Goal: Task Accomplishment & Management: Manage account settings

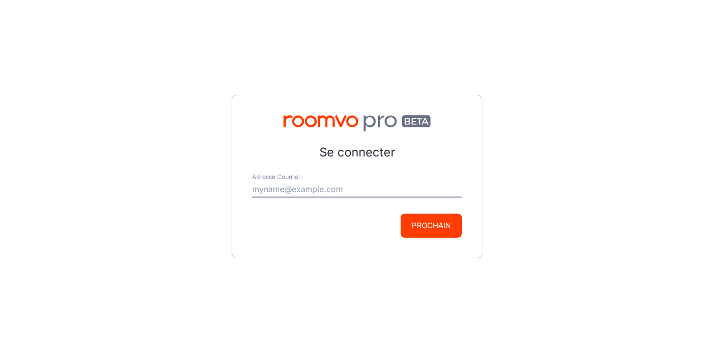
click at [351, 191] on input "Adresse Courriel" at bounding box center [357, 190] width 210 height 16
type input "[EMAIL_ADDRESS][US_STATE][DOMAIN_NAME]"
click at [424, 221] on button "Prochain" at bounding box center [431, 226] width 61 height 24
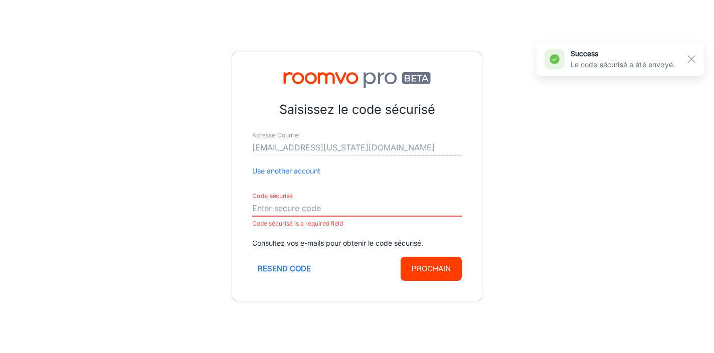
click at [322, 212] on input "Code sécurisé" at bounding box center [357, 209] width 210 height 16
paste input "294727"
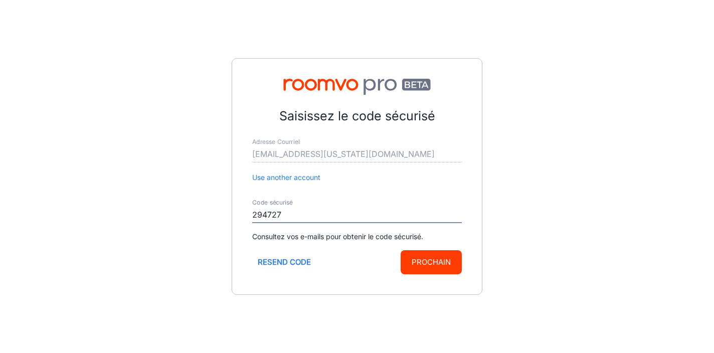
type input "294727"
click at [438, 262] on button "Prochain" at bounding box center [431, 262] width 61 height 24
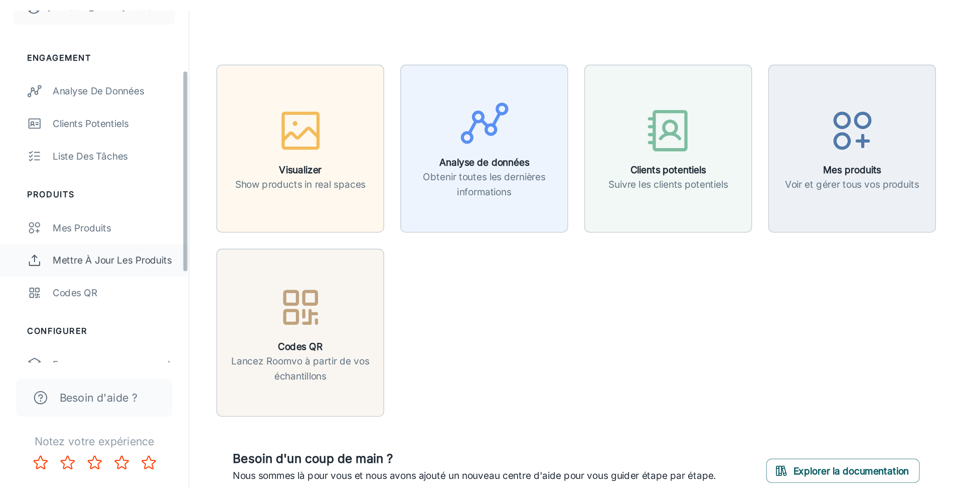
scroll to position [76, 0]
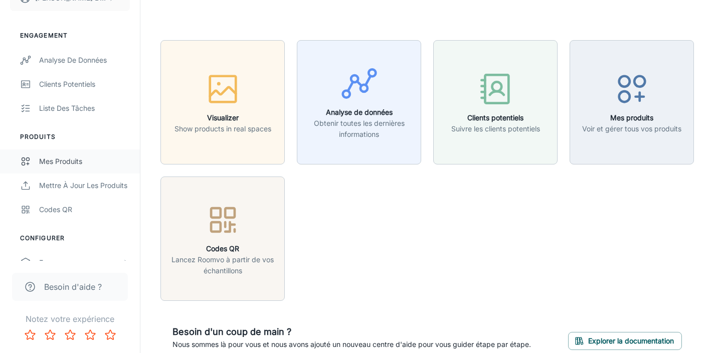
click at [59, 161] on div "Mes produits" at bounding box center [84, 161] width 91 height 11
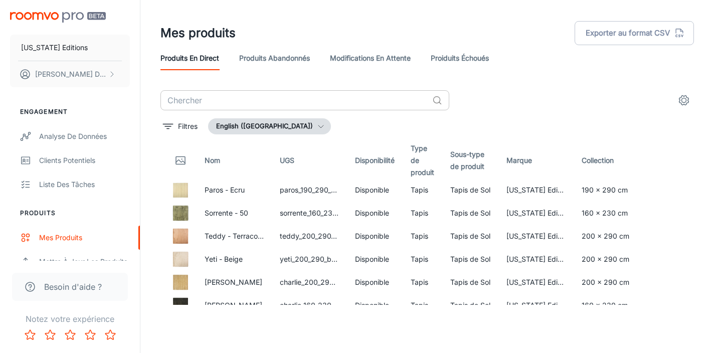
click at [232, 98] on input "text" at bounding box center [294, 100] width 268 height 20
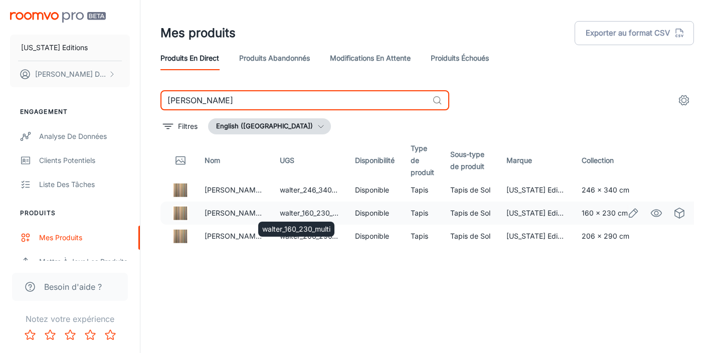
click at [306, 212] on td "walter_160_230_multi" at bounding box center [309, 213] width 75 height 23
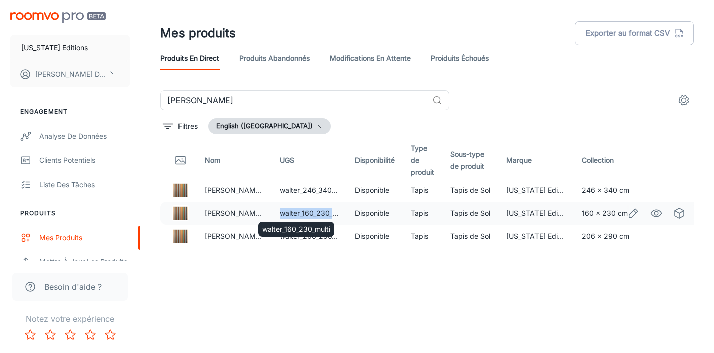
click at [306, 212] on td "walter_160_230_multi" at bounding box center [309, 213] width 75 height 23
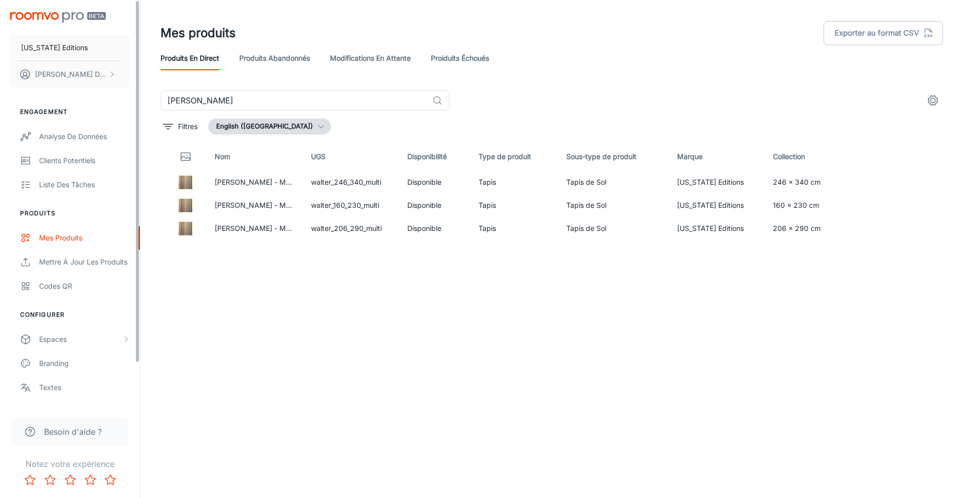
click at [401, 265] on div "Nom UGS Disponibilité Type de produit Sous-type de produit Marque Collection [P…" at bounding box center [551, 295] width 782 height 307
click at [348, 96] on input "[PERSON_NAME]" at bounding box center [294, 100] width 268 height 20
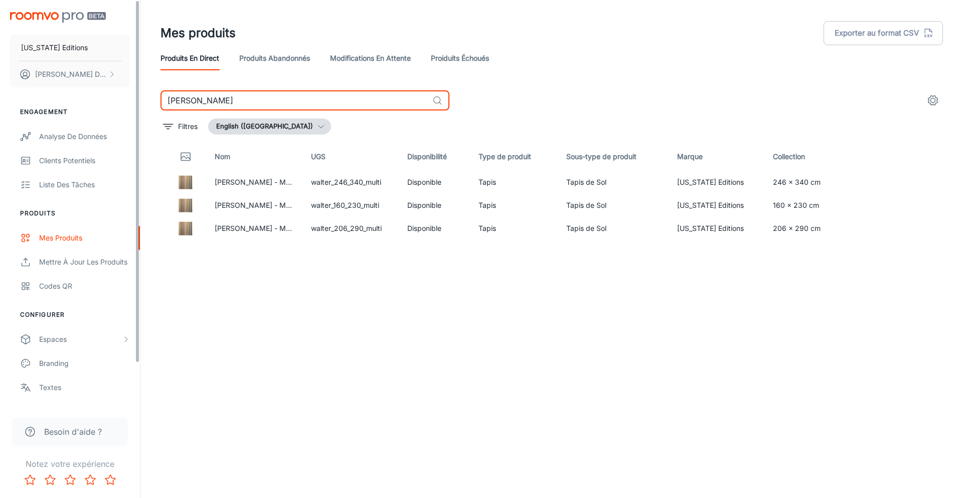
click at [348, 96] on input "[PERSON_NAME]" at bounding box center [294, 100] width 268 height 20
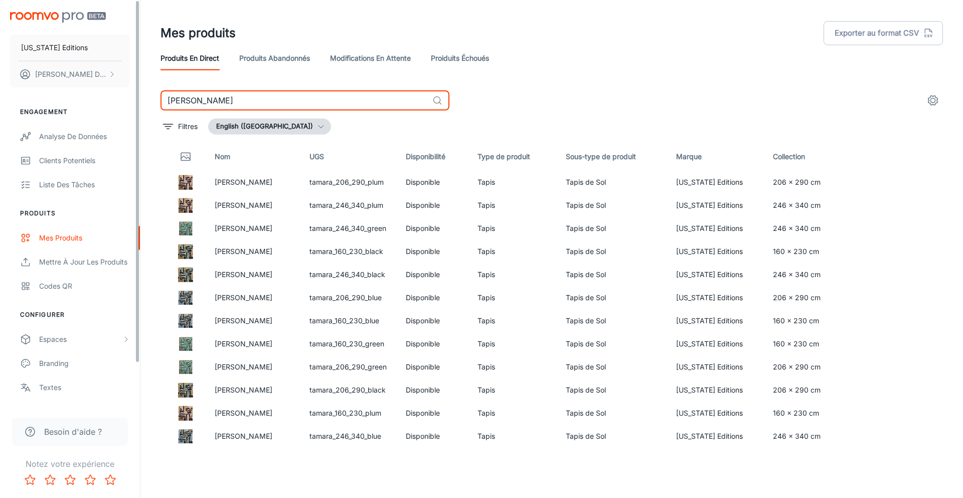
click at [409, 97] on input "[PERSON_NAME]" at bounding box center [294, 100] width 268 height 20
click at [391, 99] on input "[PERSON_NAME]" at bounding box center [294, 100] width 268 height 20
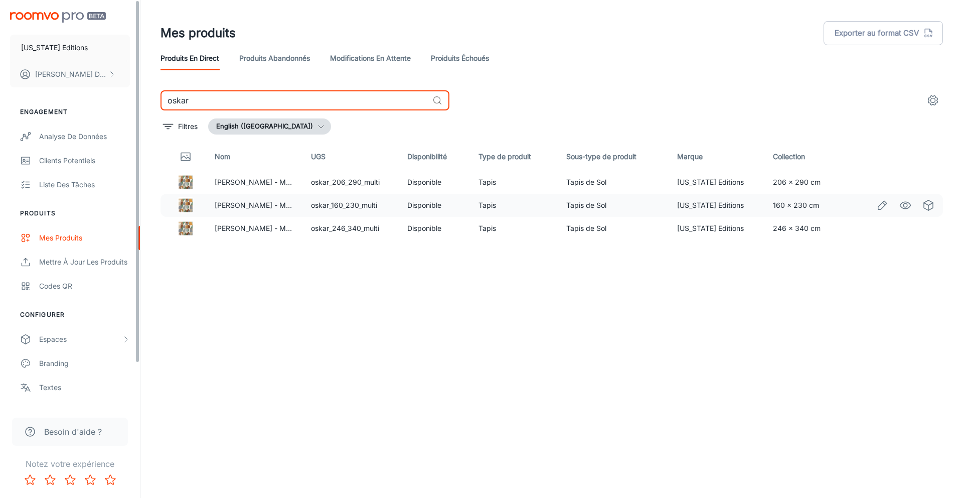
type input "oskar"
